Goal: Book appointment/travel/reservation

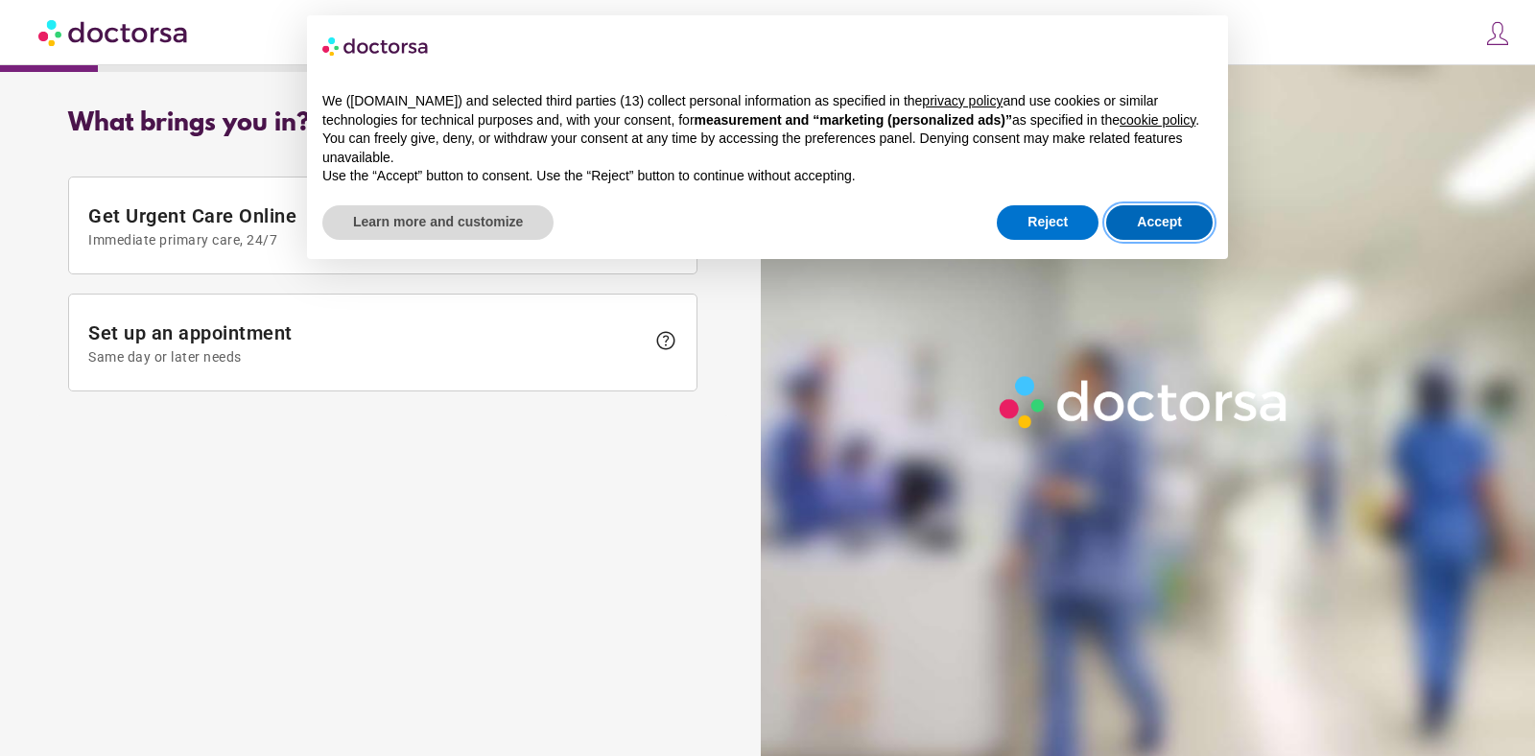
click at [1181, 240] on button "Accept" at bounding box center [1159, 222] width 106 height 35
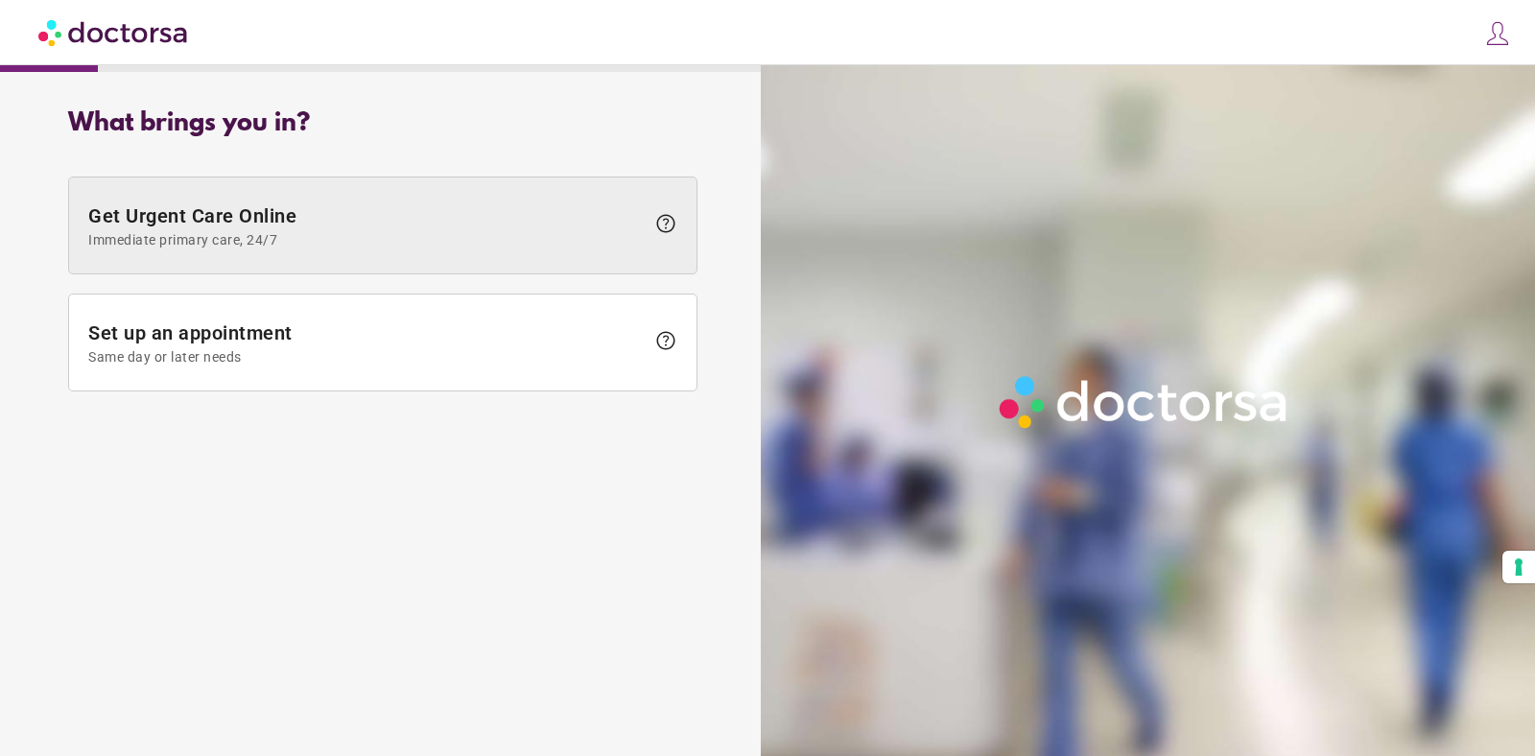
click at [610, 247] on span at bounding box center [382, 225] width 627 height 96
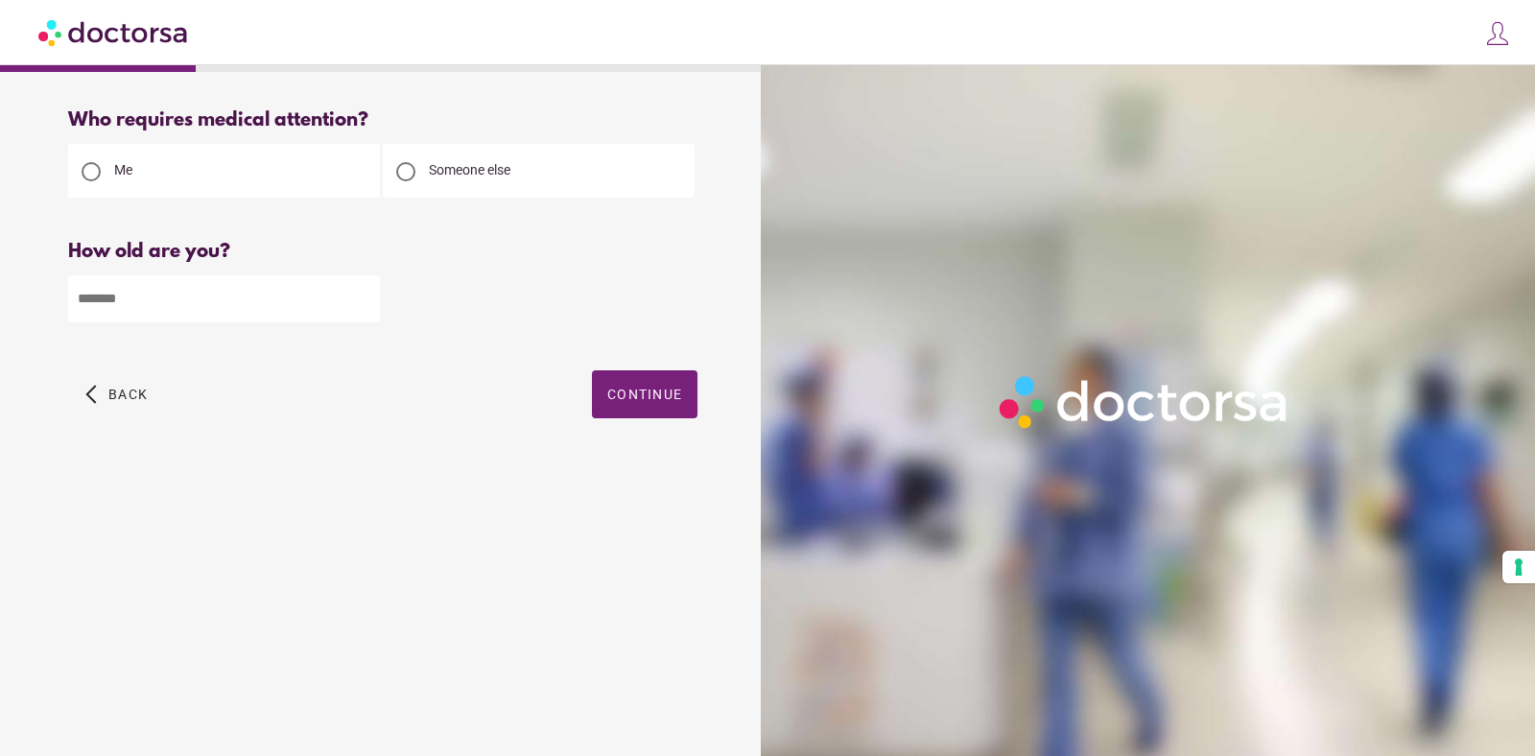
click at [272, 297] on input "number" at bounding box center [224, 298] width 312 height 47
type input "**"
click at [622, 389] on span "Continue" at bounding box center [644, 394] width 75 height 15
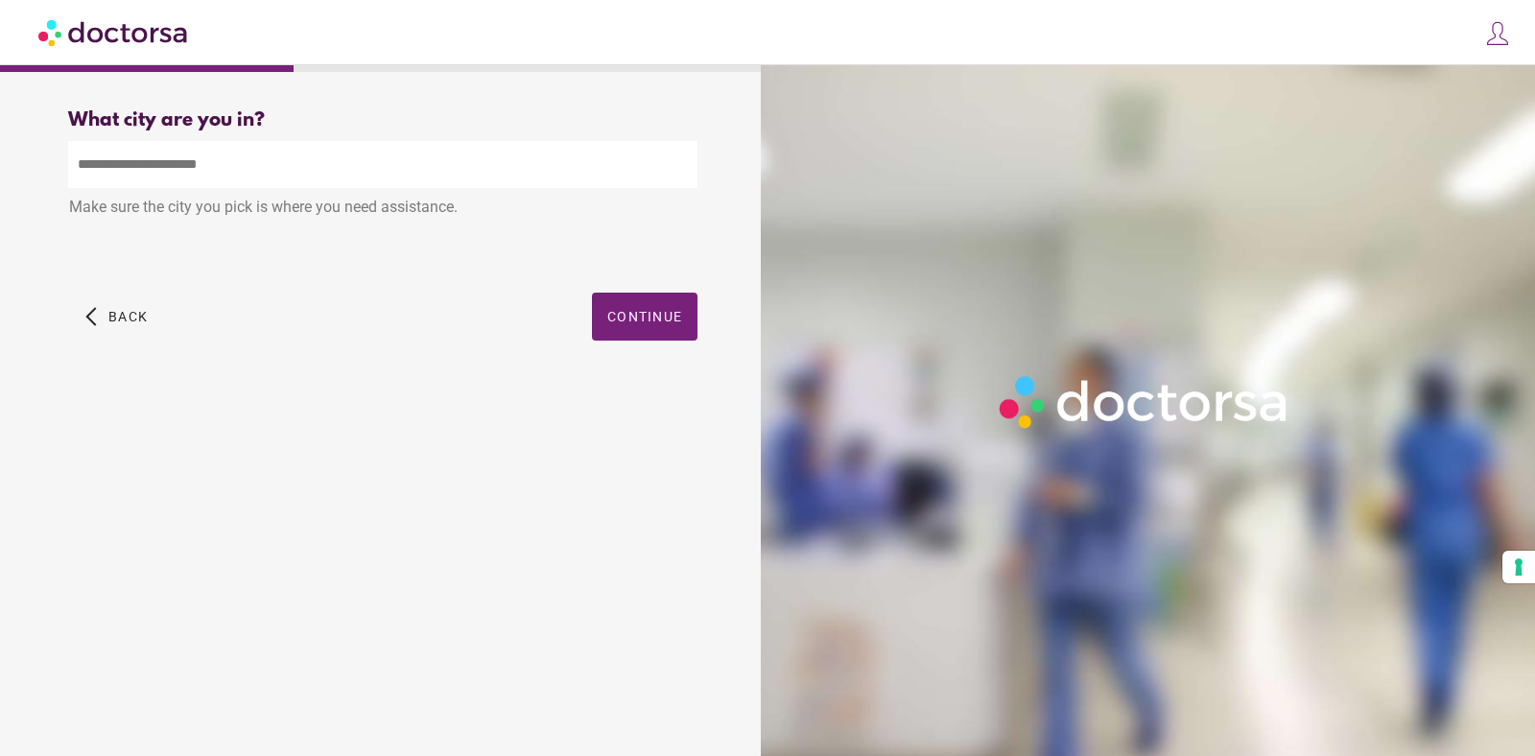
click at [504, 165] on input "text" at bounding box center [382, 164] width 629 height 47
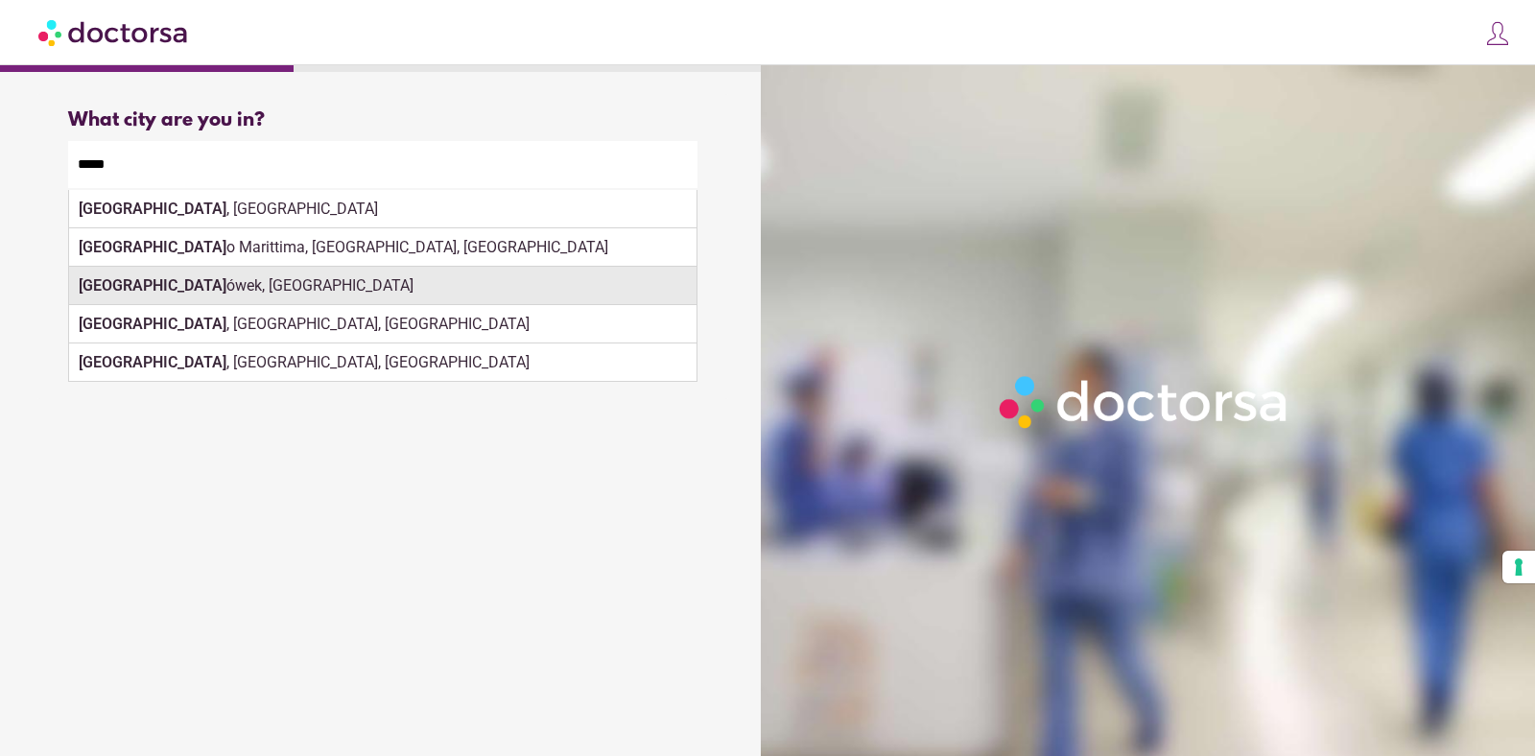
click at [563, 305] on div "[PERSON_NAME], [GEOGRAPHIC_DATA]" at bounding box center [382, 286] width 627 height 38
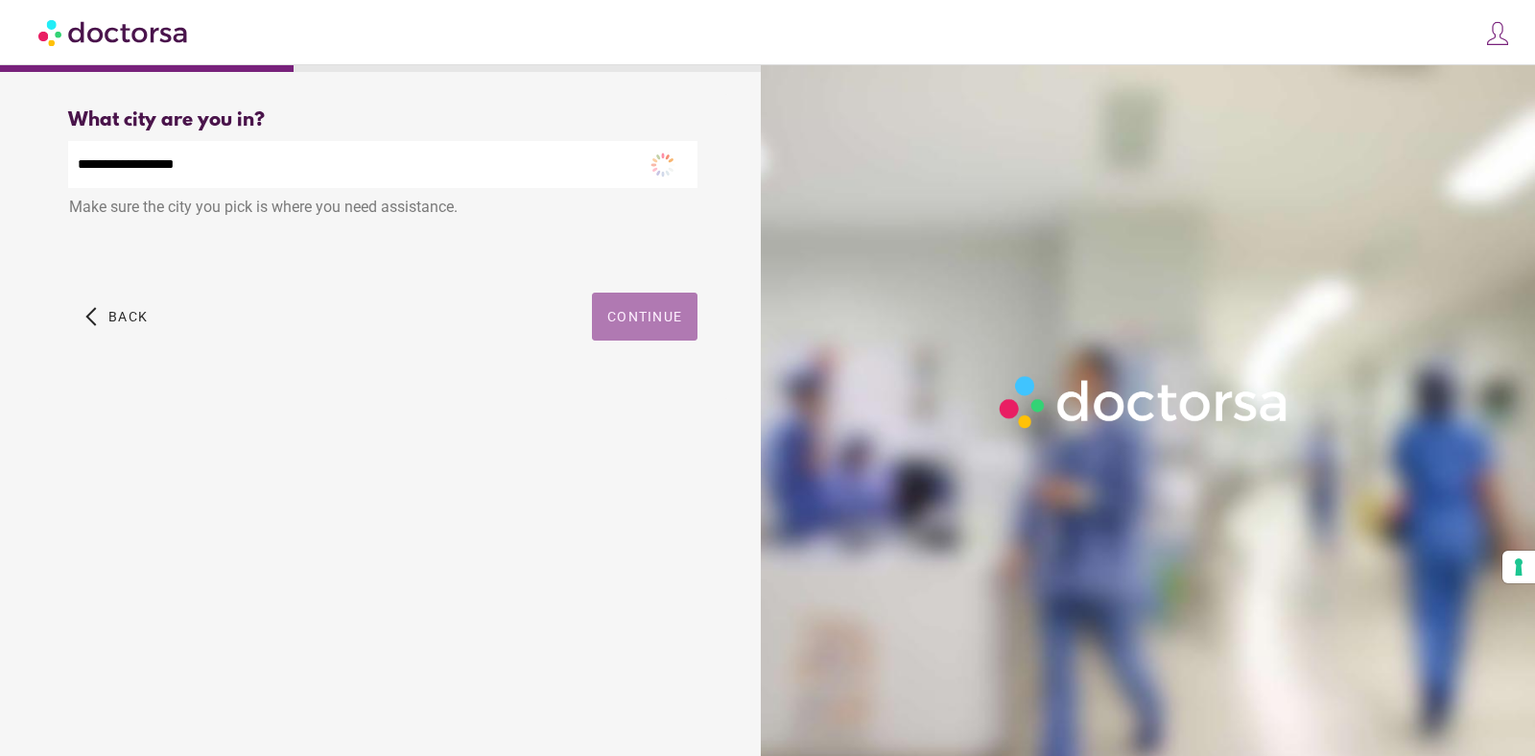
click at [625, 326] on span "button" at bounding box center [645, 317] width 106 height 48
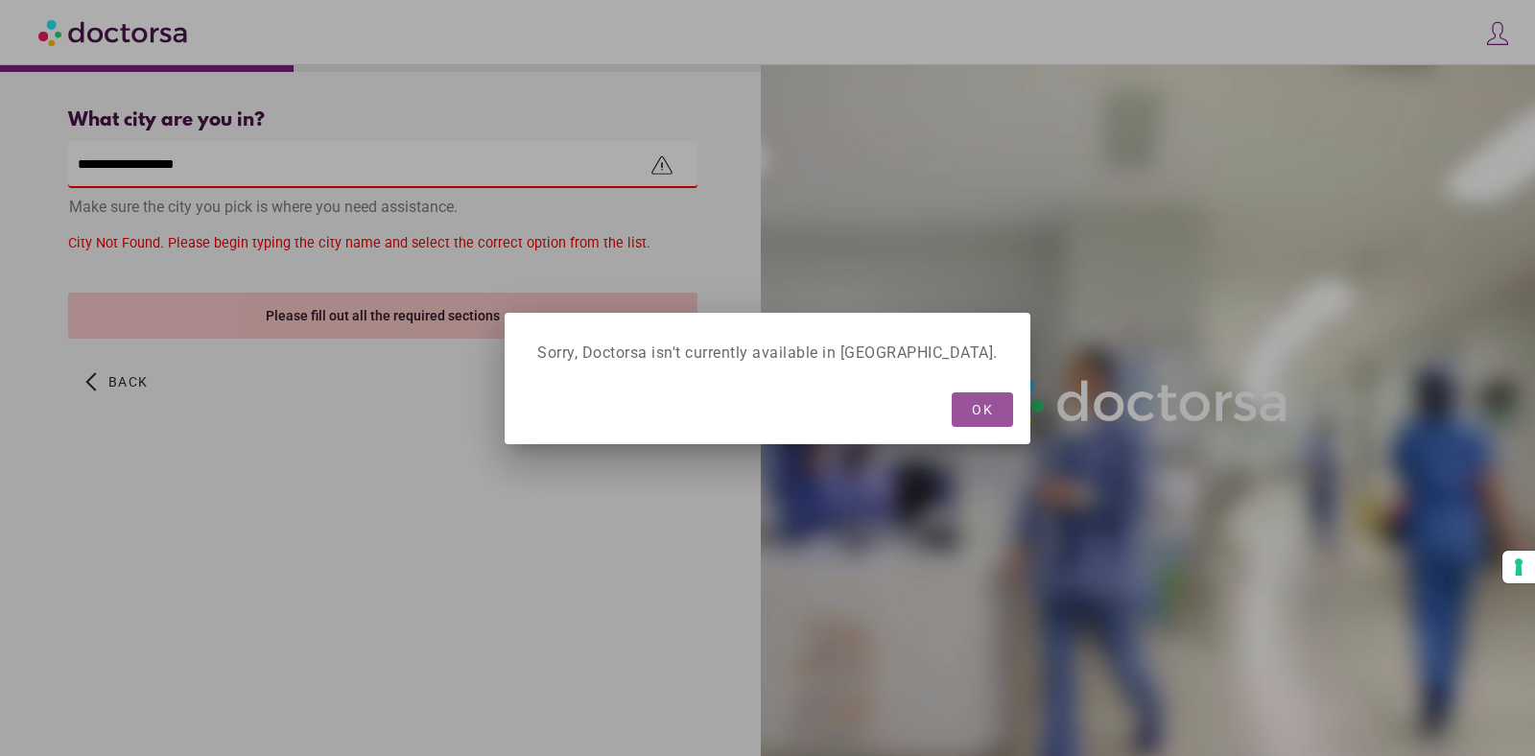
click at [972, 405] on span "OK" at bounding box center [982, 409] width 21 height 15
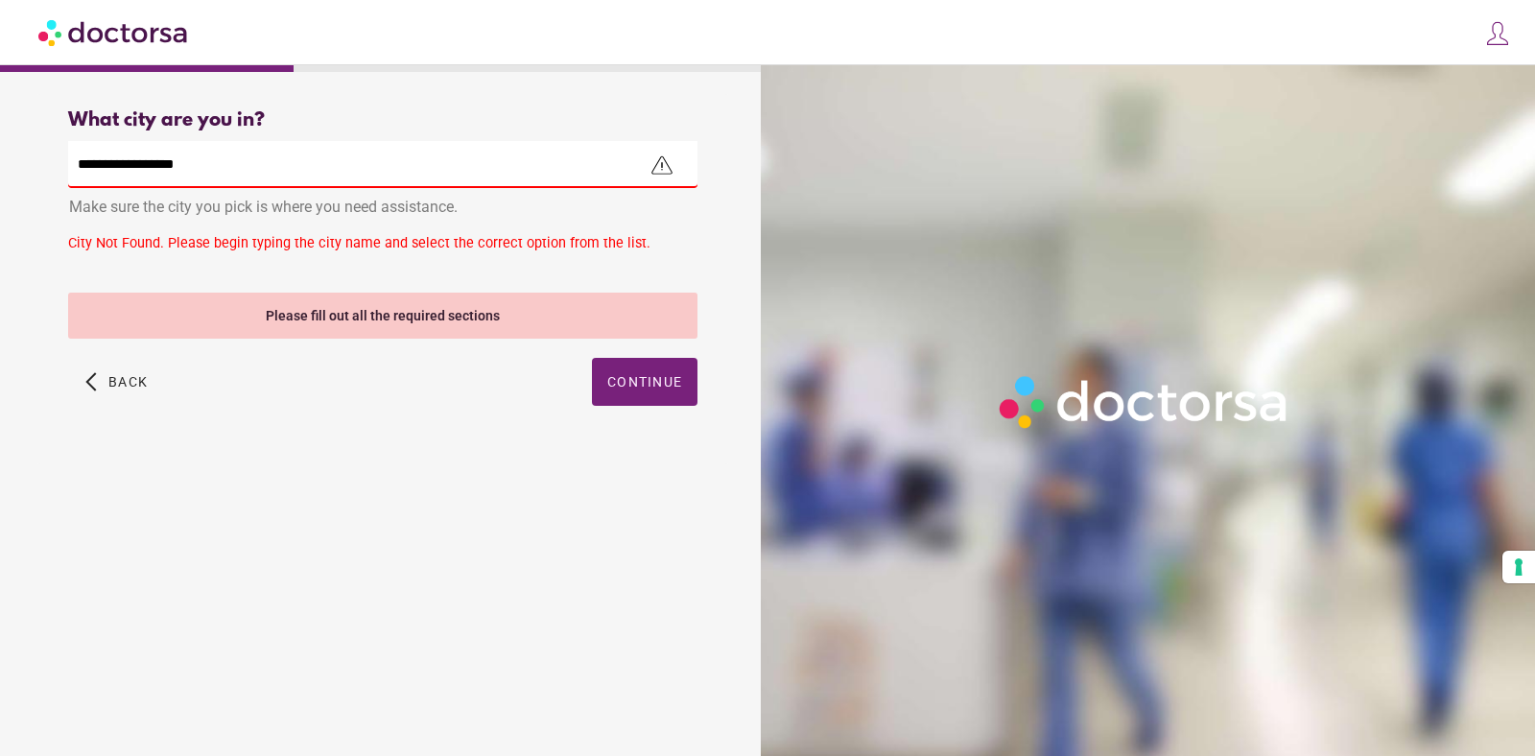
click at [448, 177] on input "**********" at bounding box center [382, 164] width 629 height 47
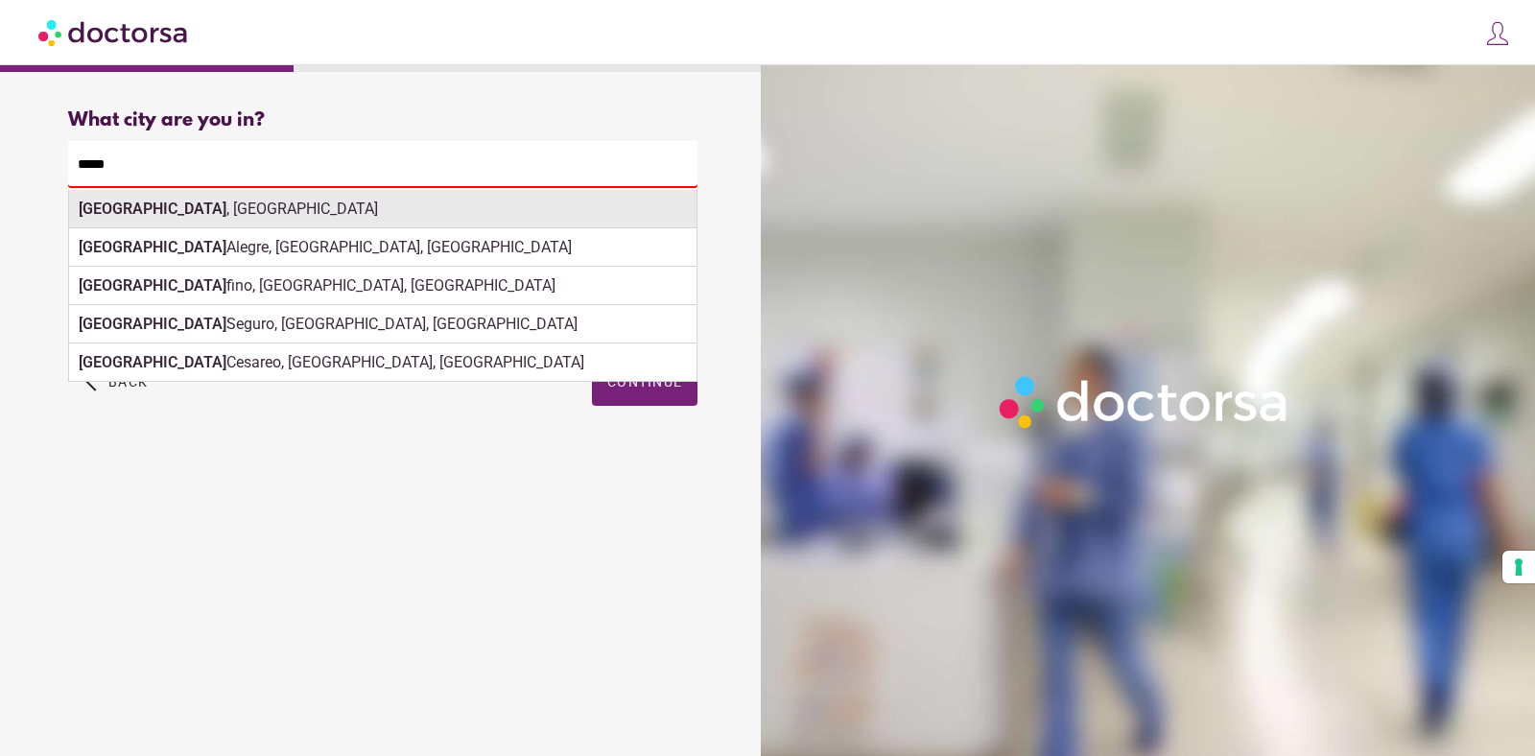
click at [459, 218] on div "[GEOGRAPHIC_DATA] , [GEOGRAPHIC_DATA]" at bounding box center [382, 209] width 627 height 38
type input "**********"
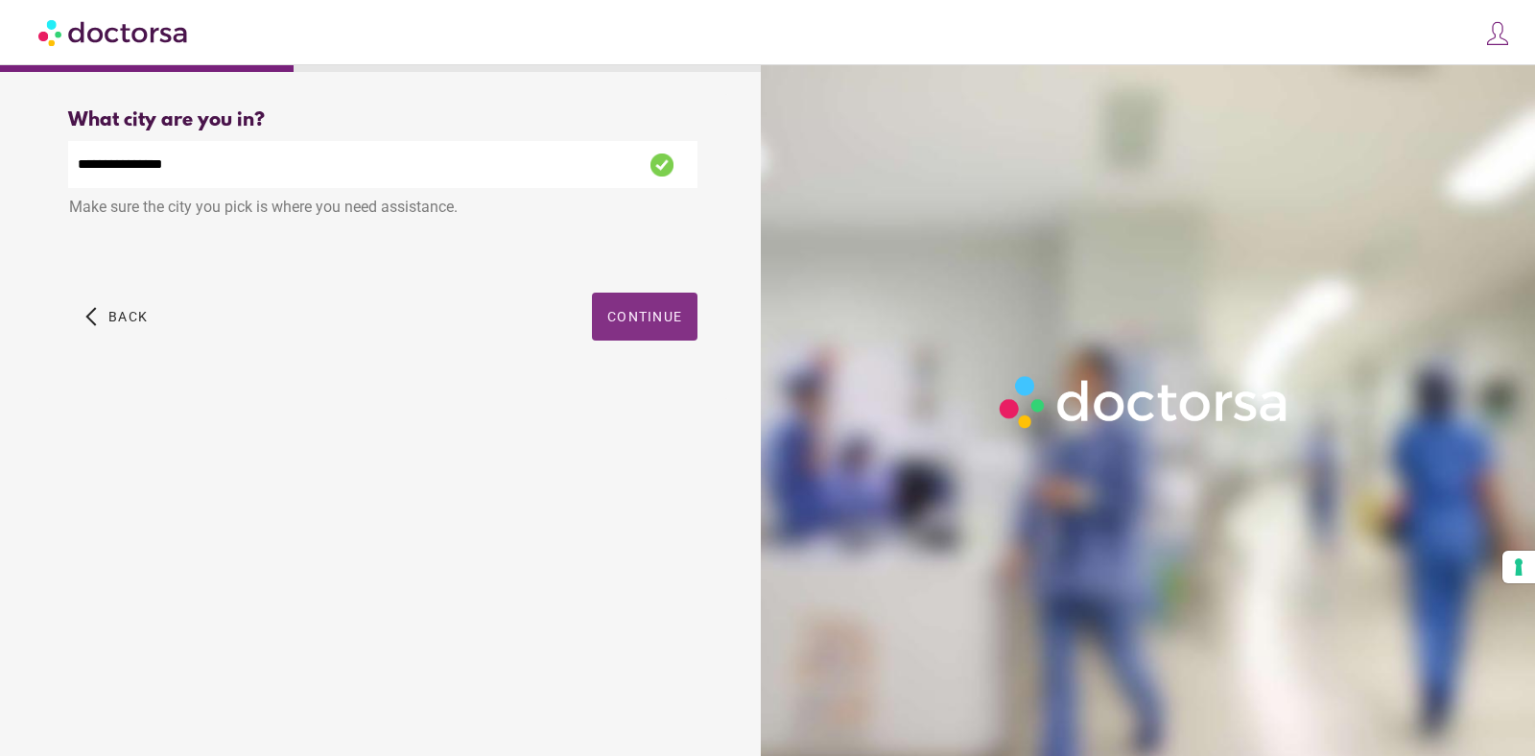
click at [667, 368] on div "arrow_back_ios Back Continue" at bounding box center [382, 331] width 629 height 77
click at [669, 320] on span "Continue" at bounding box center [644, 316] width 75 height 15
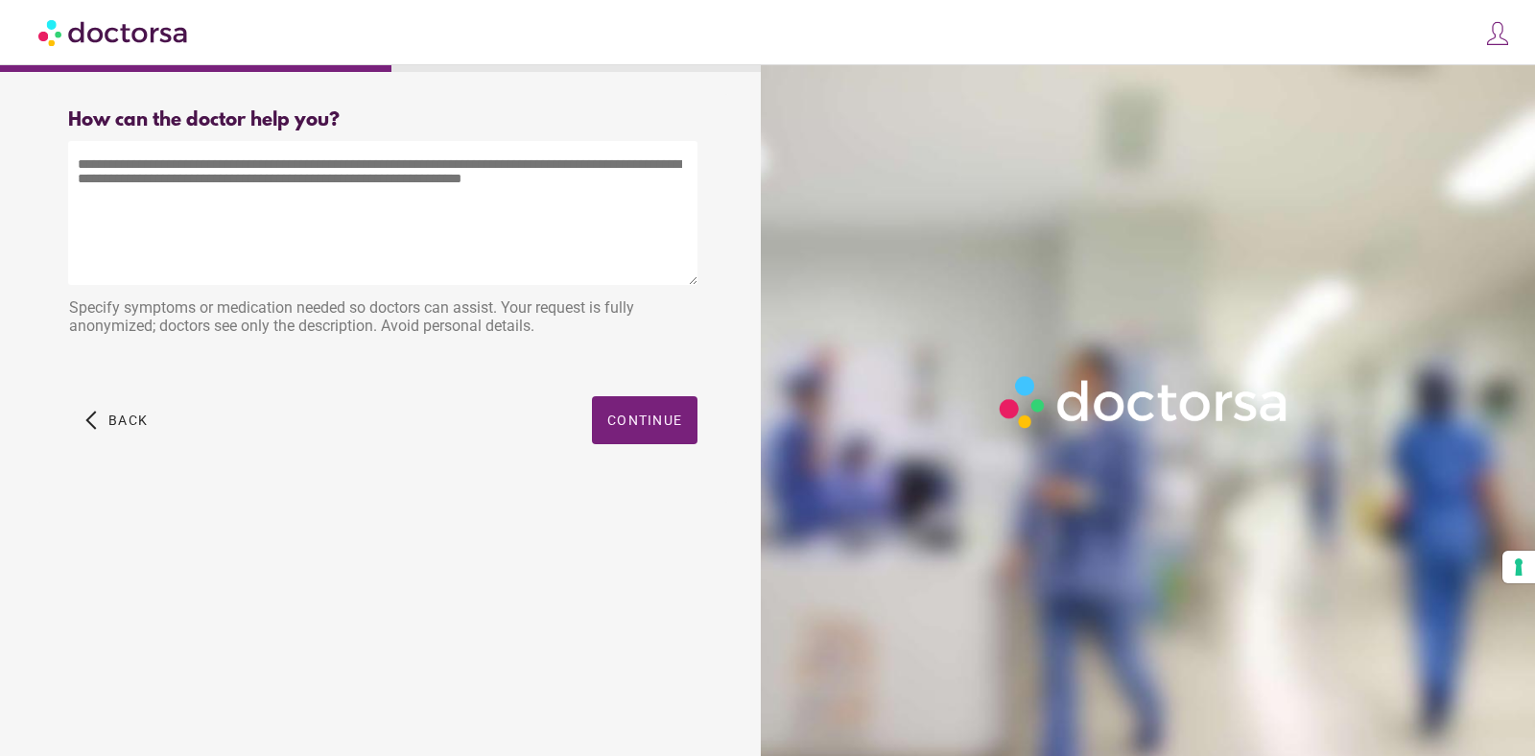
click at [382, 197] on textarea at bounding box center [382, 213] width 629 height 144
click at [656, 408] on span "button" at bounding box center [645, 420] width 106 height 48
